Goal: Find specific page/section: Find specific page/section

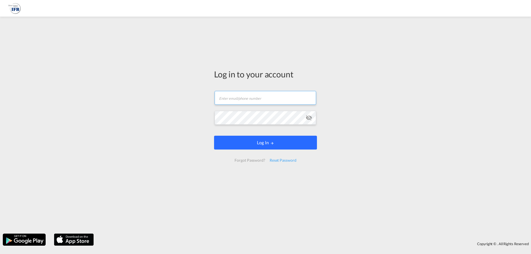
type input "[PERSON_NAME][EMAIL_ADDRESS][PERSON_NAME][DOMAIN_NAME]"
click at [265, 142] on button "Log In" at bounding box center [265, 143] width 103 height 14
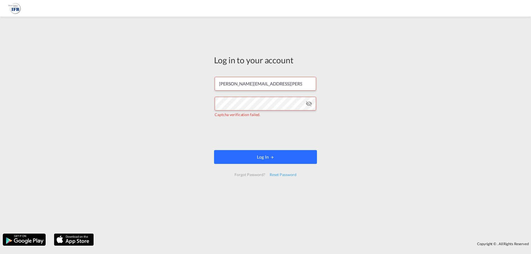
click at [294, 158] on button "Log In" at bounding box center [265, 157] width 103 height 14
